Goal: Register for event/course

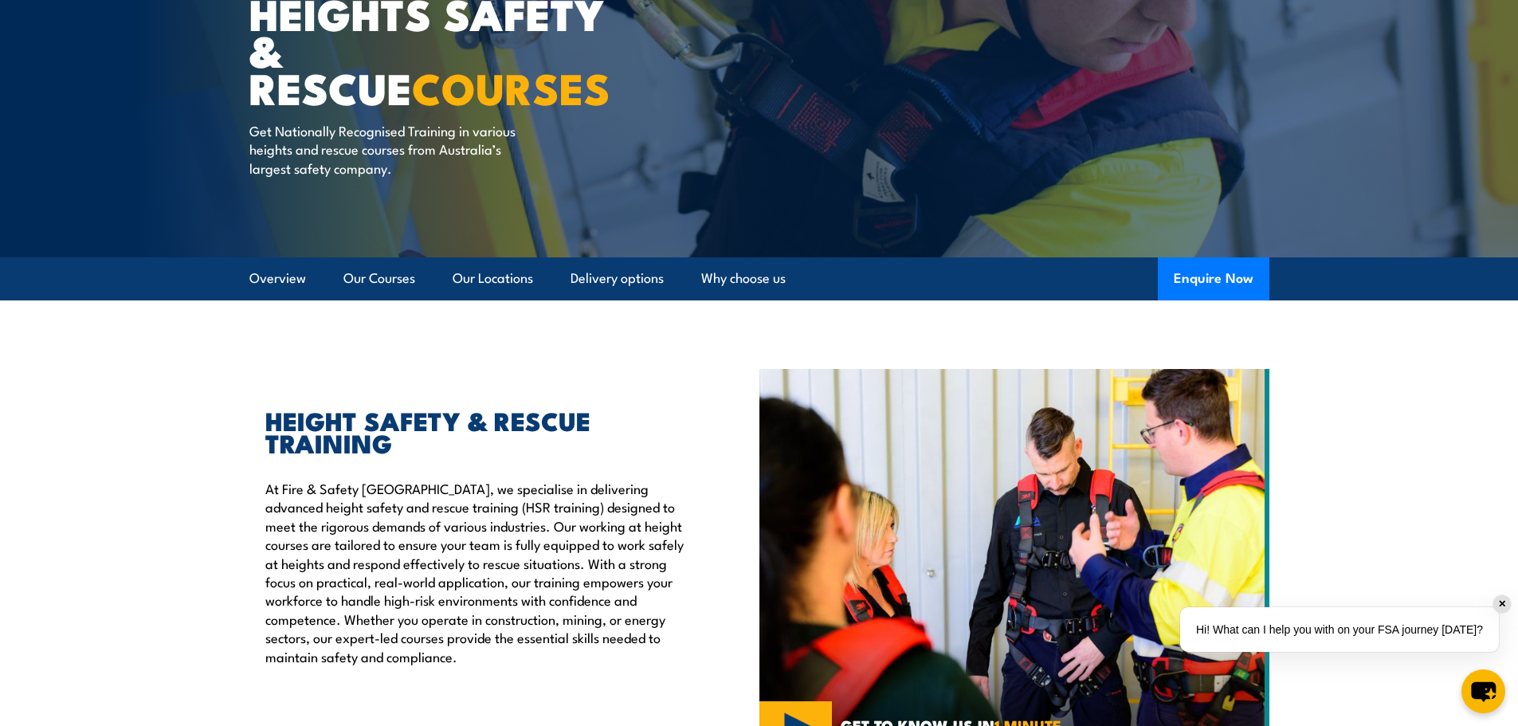
scroll to position [239, 0]
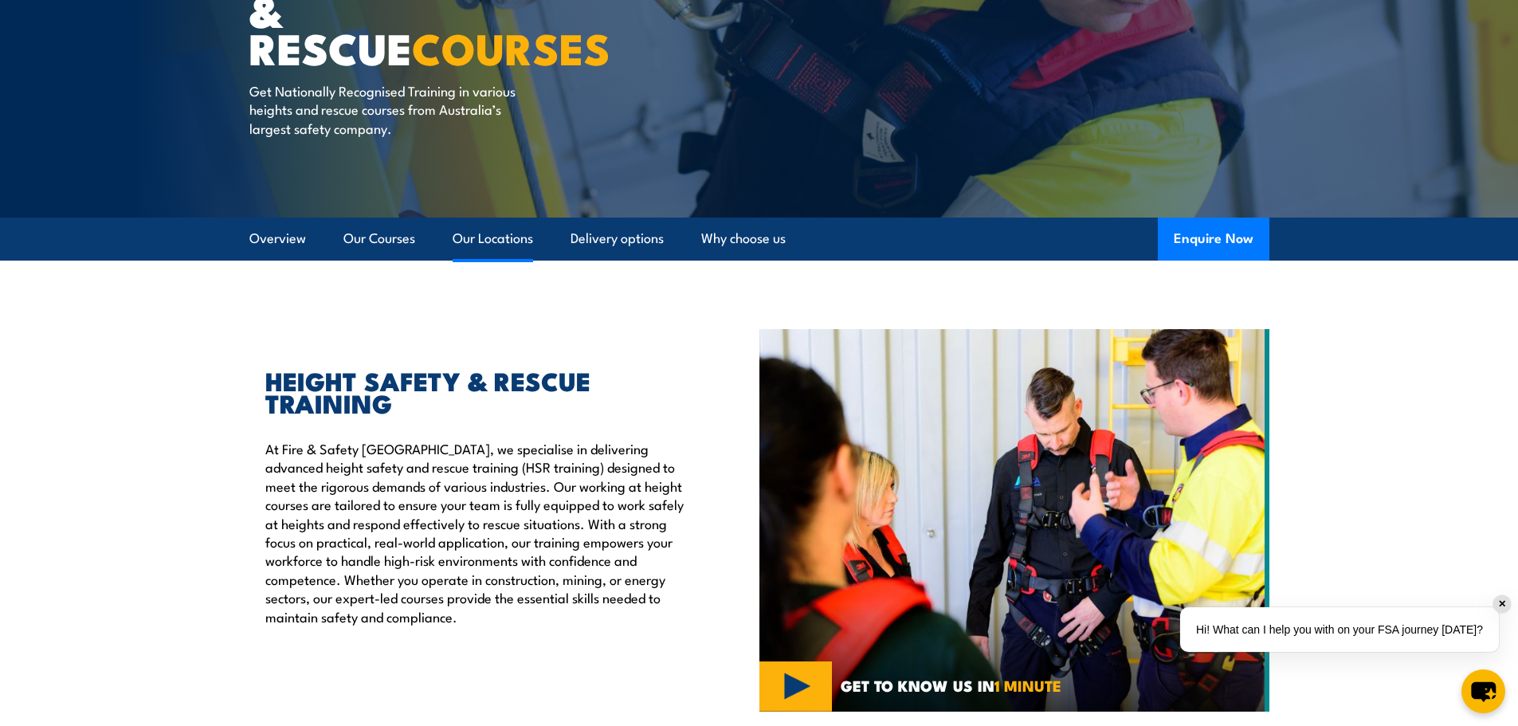
click at [500, 242] on link "Our Locations" at bounding box center [493, 239] width 80 height 42
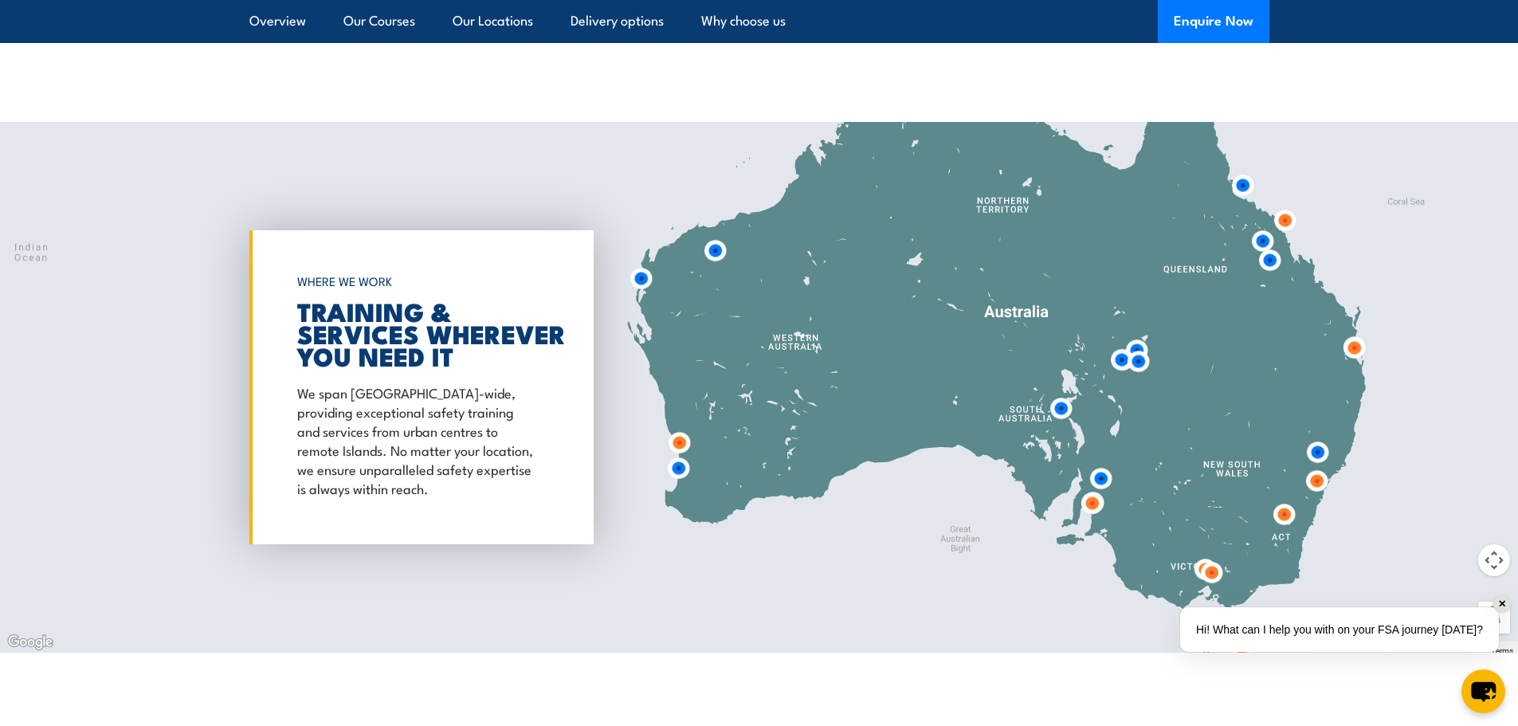
scroll to position [2572, 0]
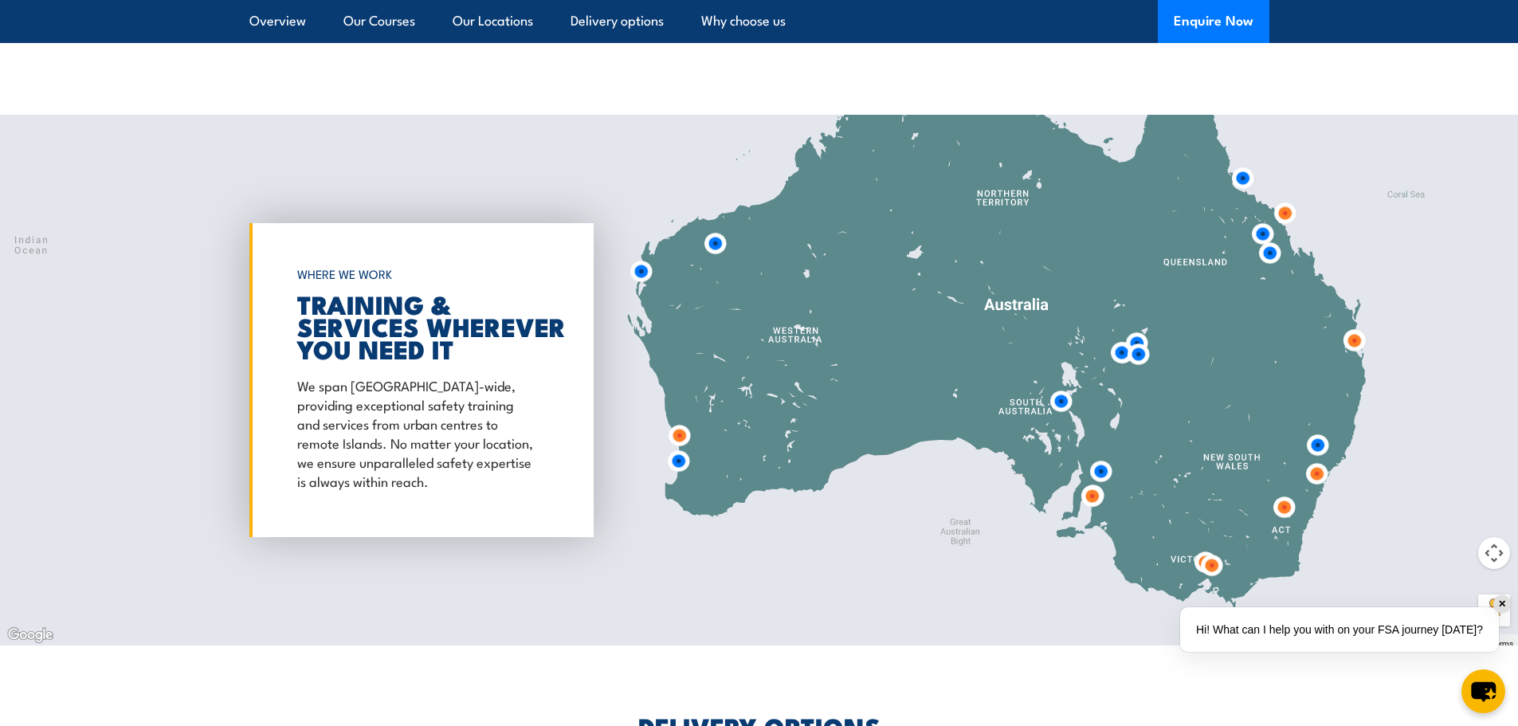
click at [1317, 455] on img at bounding box center [1317, 474] width 42 height 42
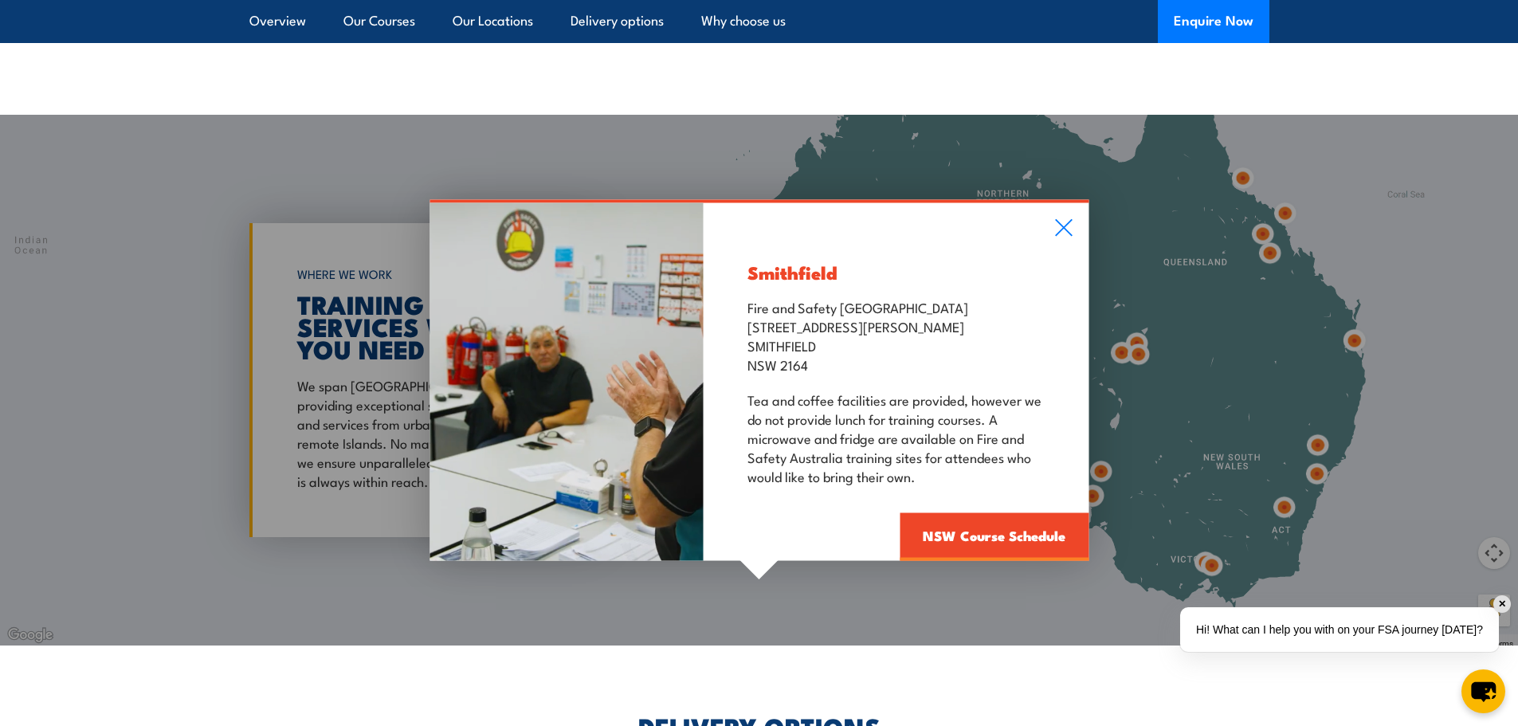
click at [1316, 428] on div "Smithfield Fire and Safety Australia Unit 1, 747 The Horsley Drive SMITHFIELD N…" at bounding box center [759, 380] width 1518 height 531
click at [1062, 219] on icon at bounding box center [1063, 228] width 18 height 18
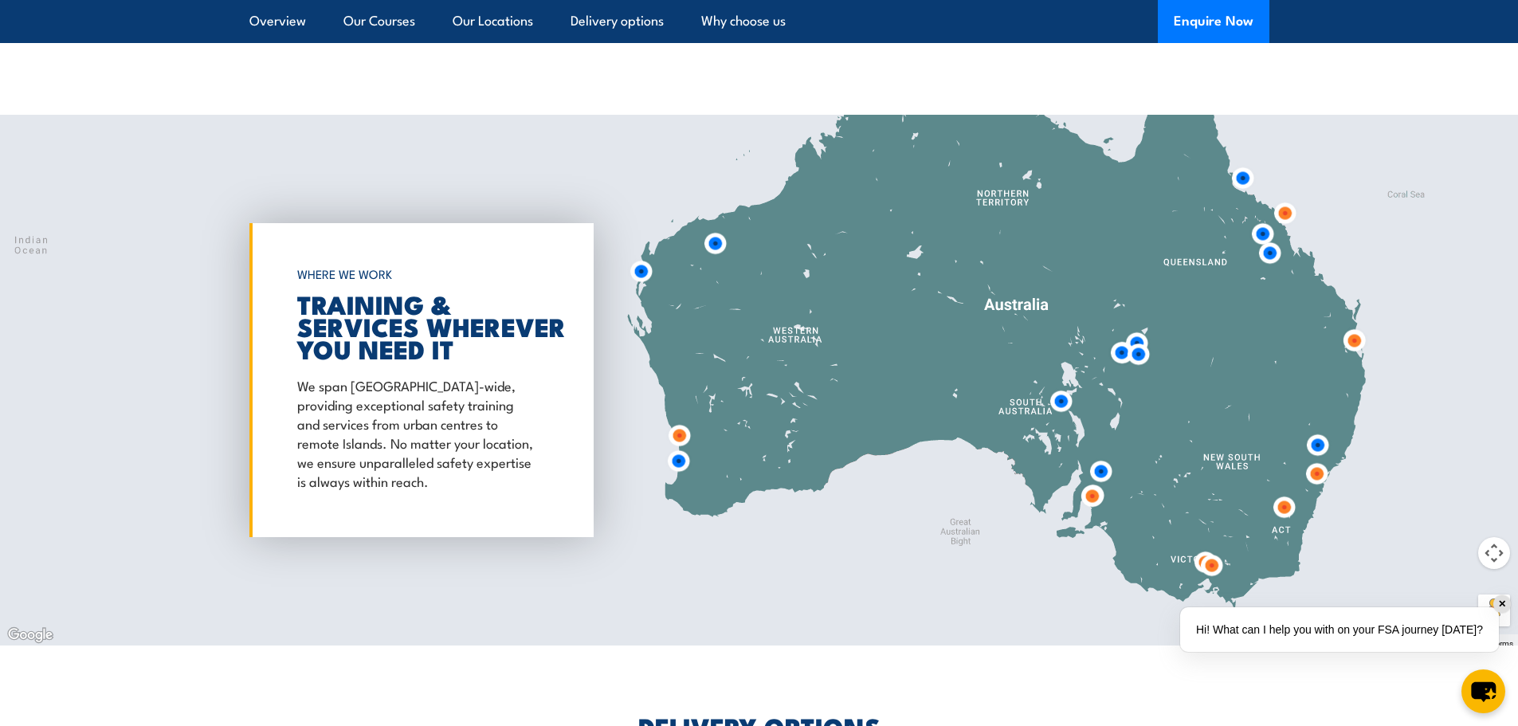
click at [1313, 432] on img at bounding box center [1318, 445] width 42 height 42
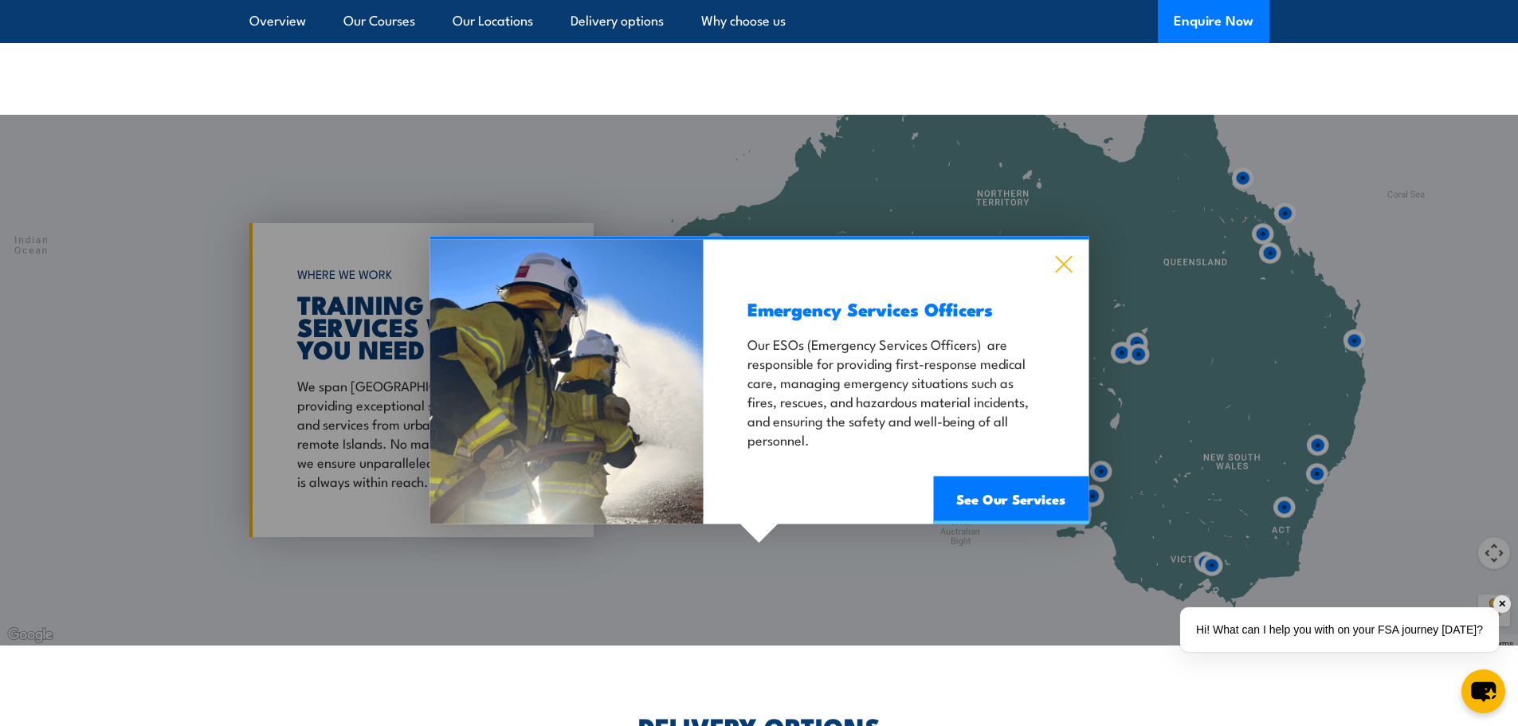
click at [1065, 256] on icon at bounding box center [1063, 265] width 18 height 18
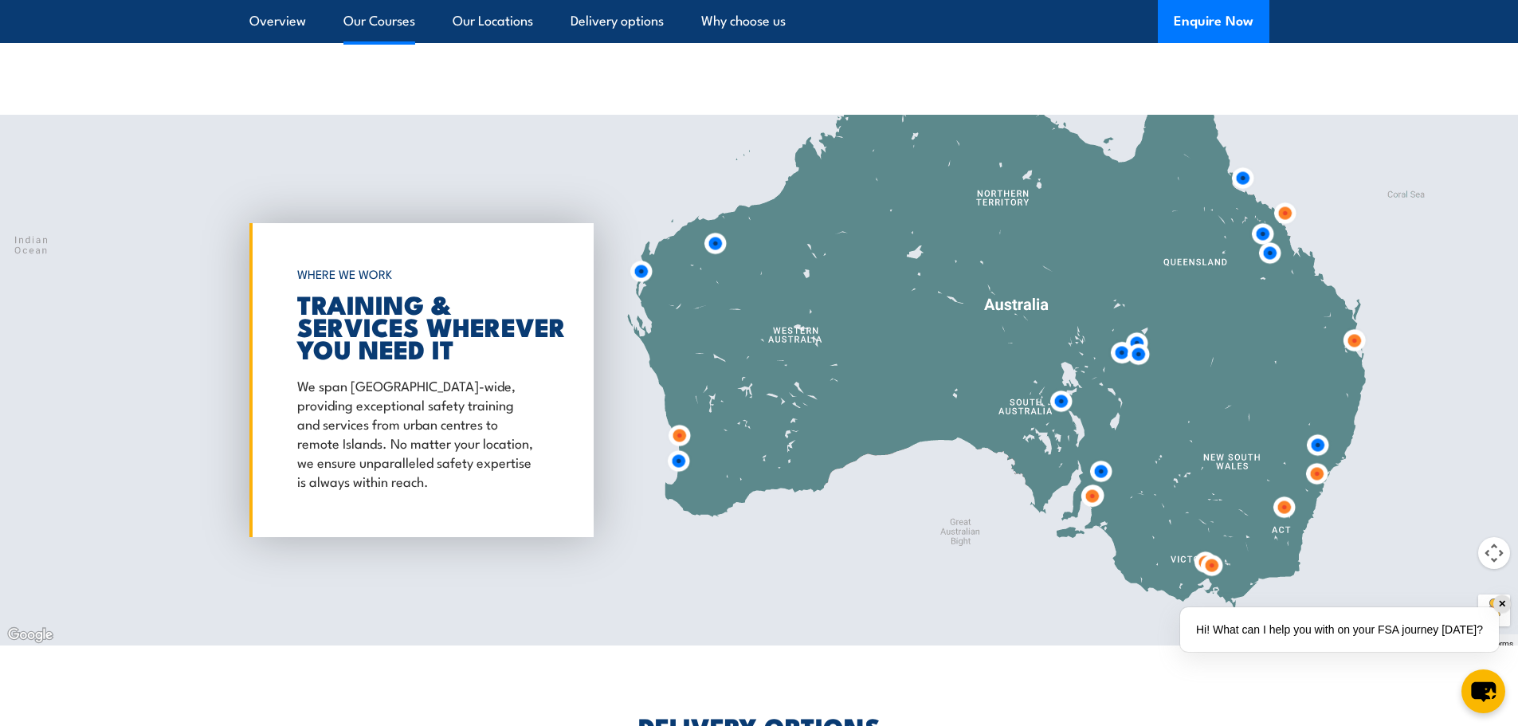
click at [379, 19] on link "Our Courses" at bounding box center [379, 21] width 72 height 42
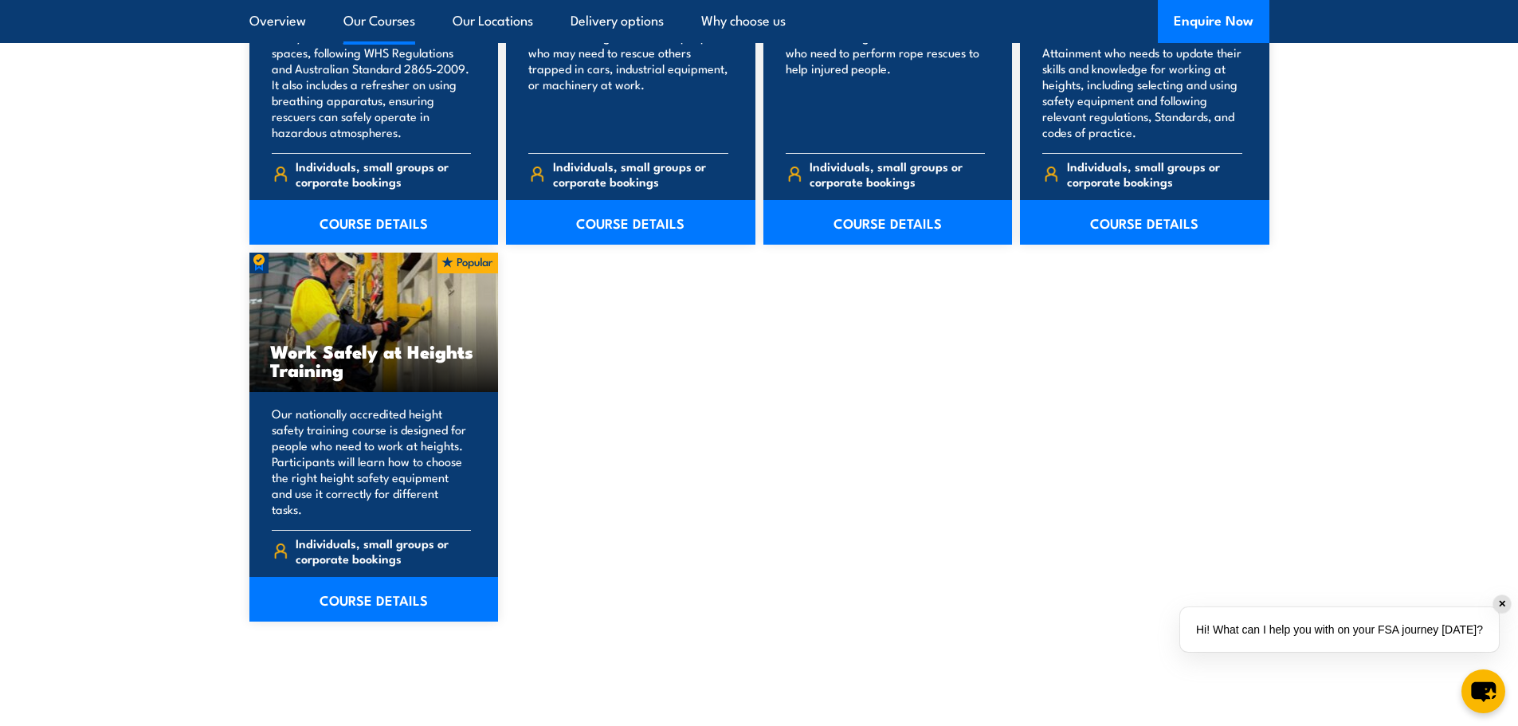
scroll to position [2006, 0]
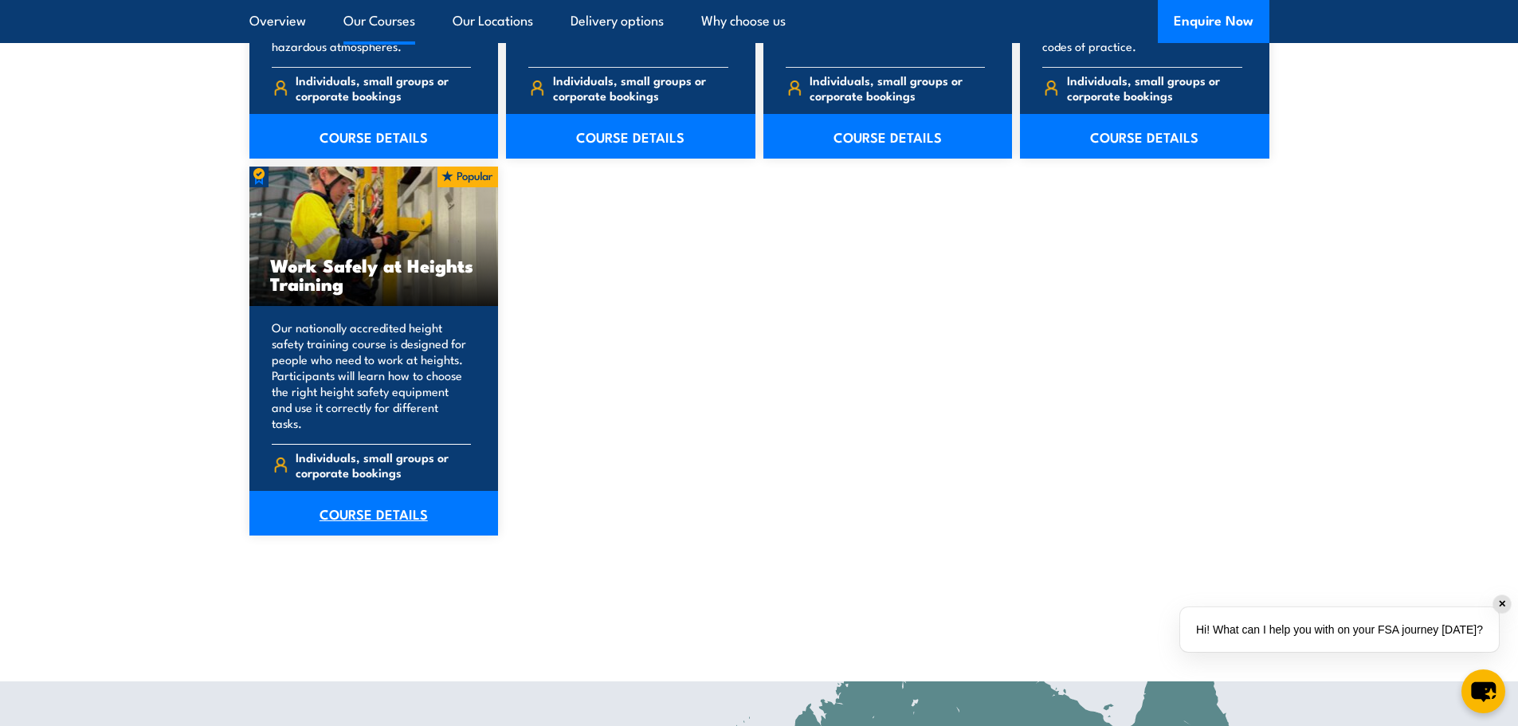
click at [367, 504] on link "COURSE DETAILS" at bounding box center [373, 513] width 249 height 45
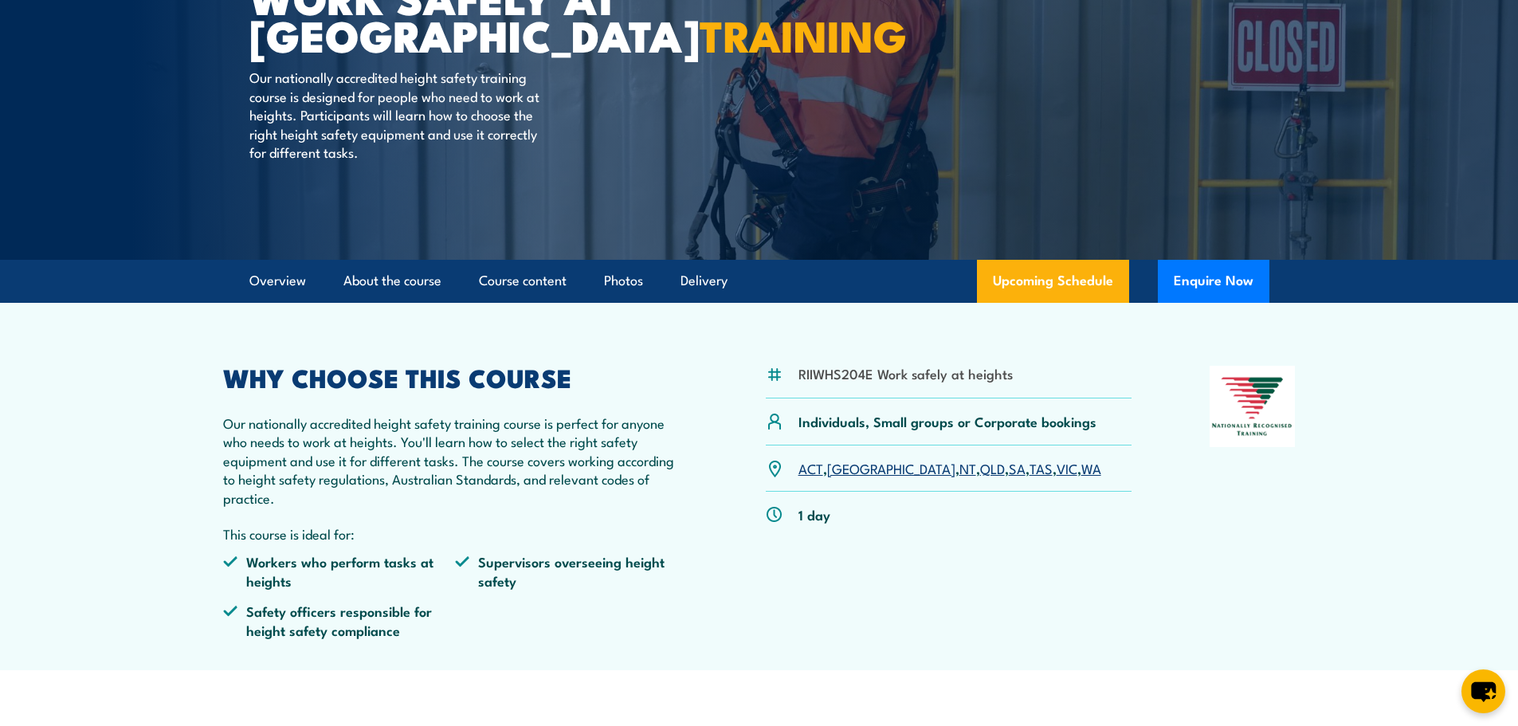
scroll to position [239, 0]
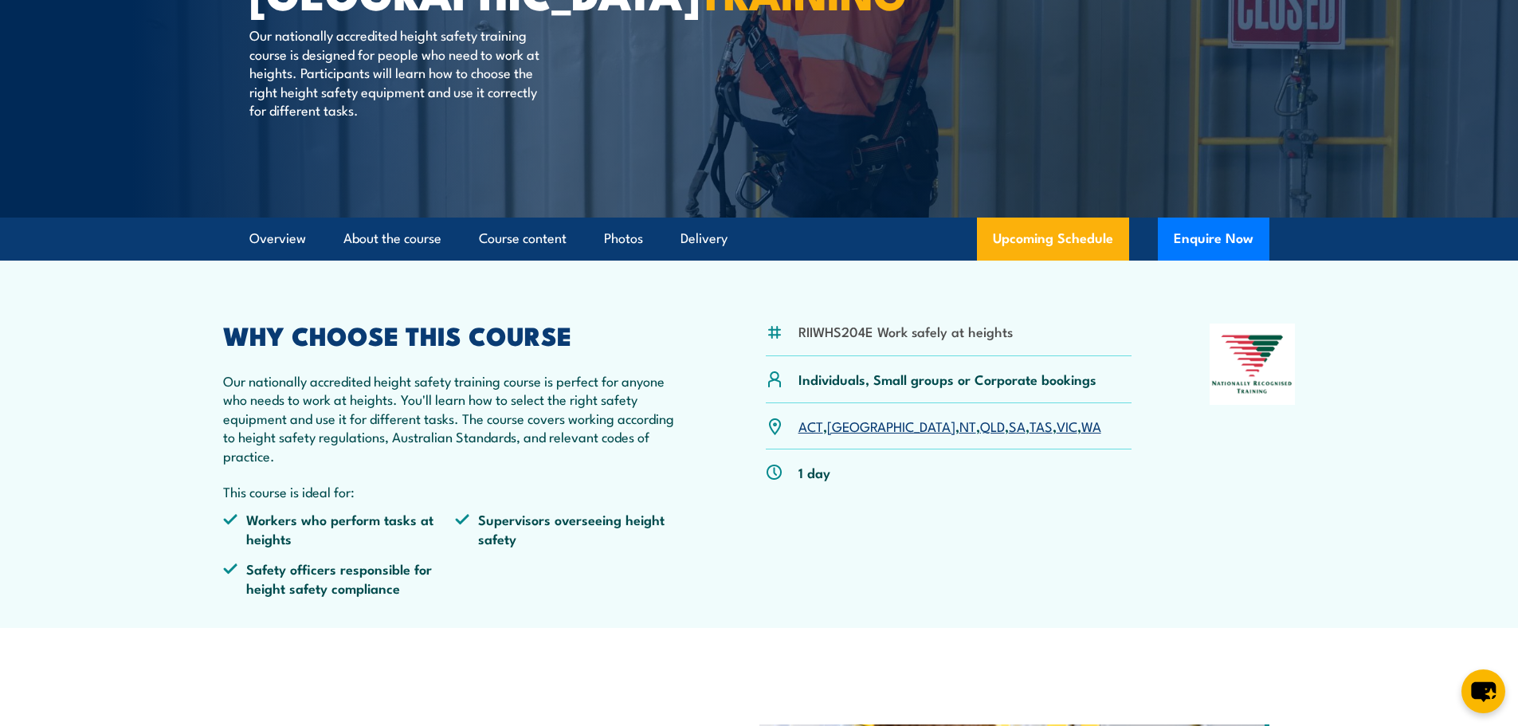
click at [845, 427] on link "[GEOGRAPHIC_DATA]" at bounding box center [891, 425] width 128 height 19
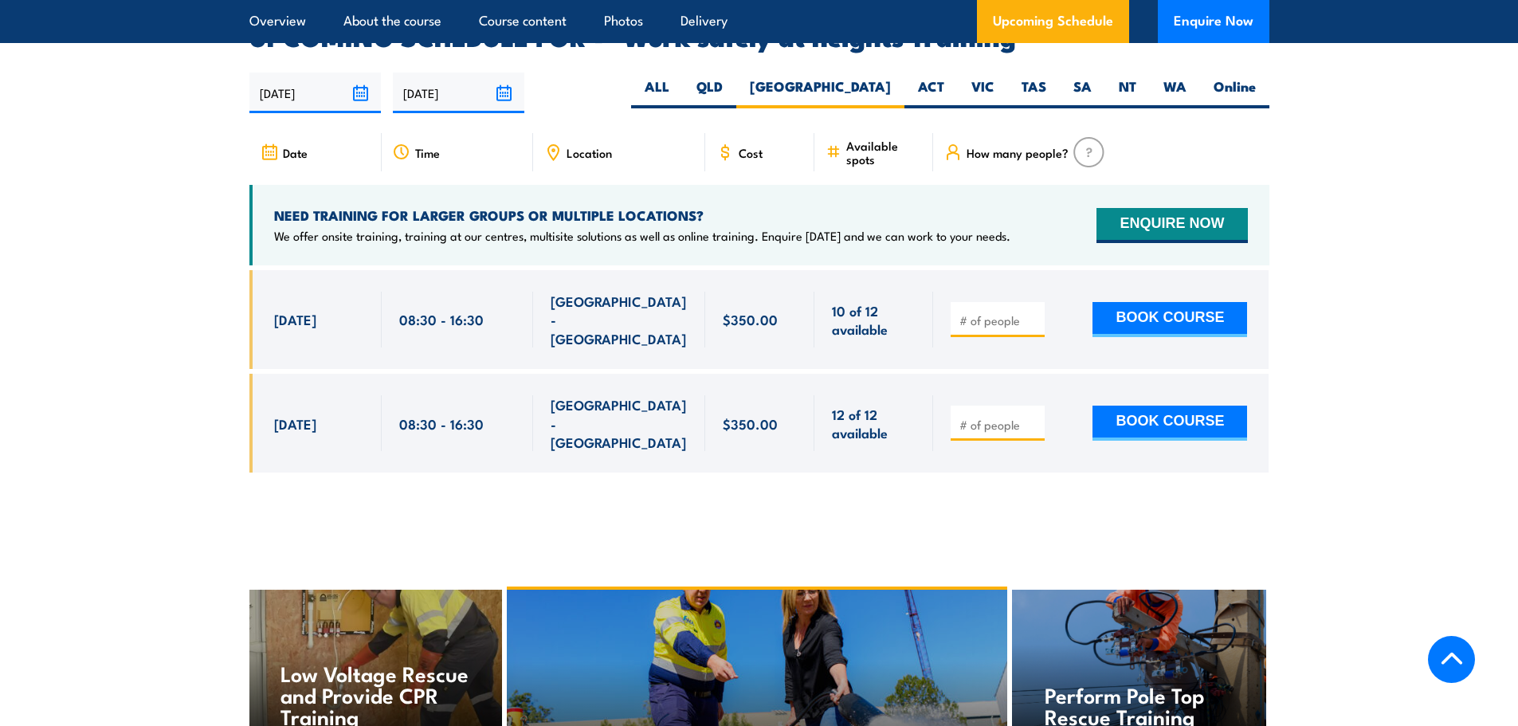
scroll to position [2536, 0]
